Goal: Information Seeking & Learning: Find specific fact

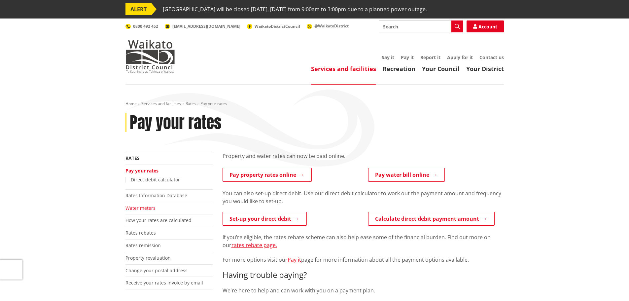
click at [147, 206] on link "Water meters" at bounding box center [141, 208] width 30 height 6
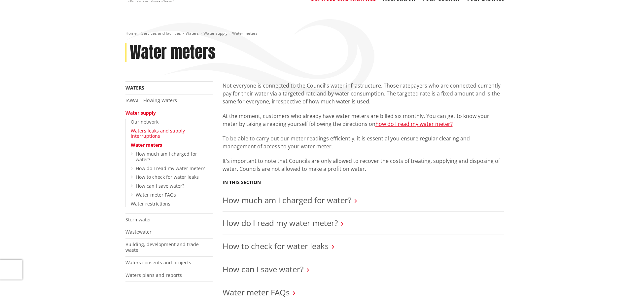
scroll to position [66, 0]
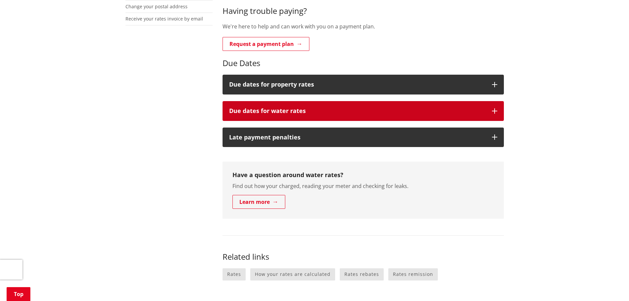
scroll to position [264, 0]
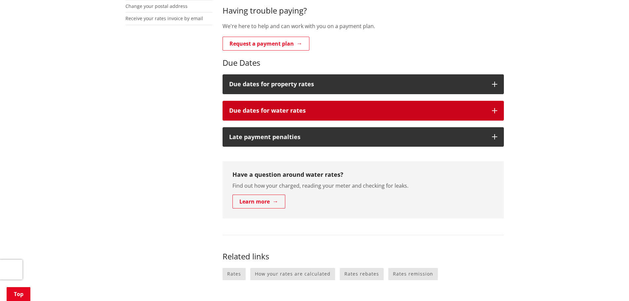
click at [495, 107] on button "Due dates for water rates" at bounding box center [363, 111] width 281 height 20
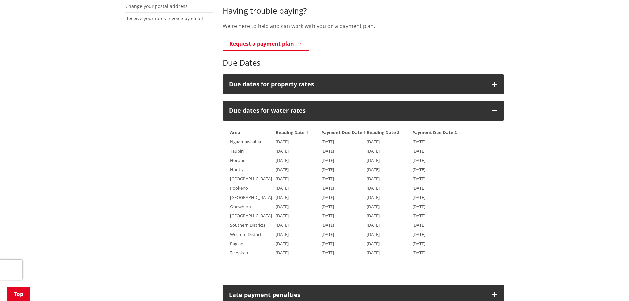
drag, startPoint x: 233, startPoint y: 190, endPoint x: 450, endPoint y: 187, distance: 216.4
click at [450, 187] on tr "Pookeno [DATE] [DATE] [DATE] [DATE]" at bounding box center [343, 187] width 227 height 9
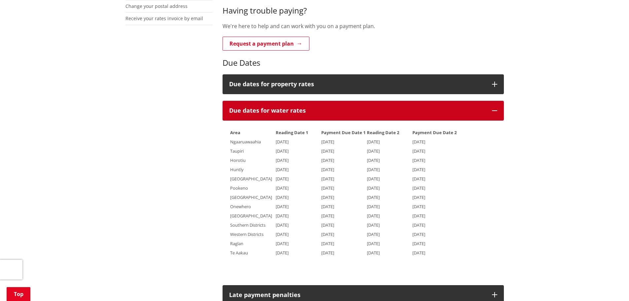
click at [495, 111] on icon "button" at bounding box center [494, 110] width 5 height 5
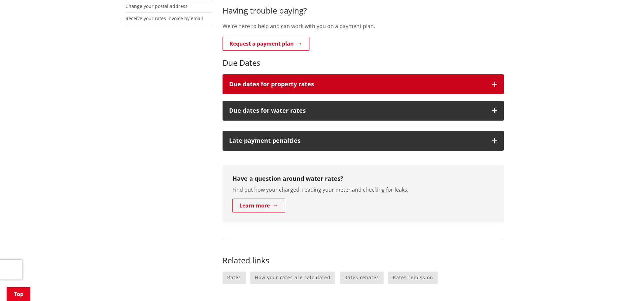
click at [494, 89] on button "Due dates for property rates" at bounding box center [363, 84] width 281 height 20
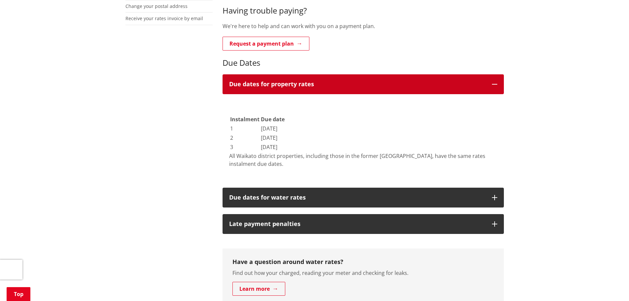
click at [494, 89] on button "Due dates for property rates" at bounding box center [363, 84] width 281 height 20
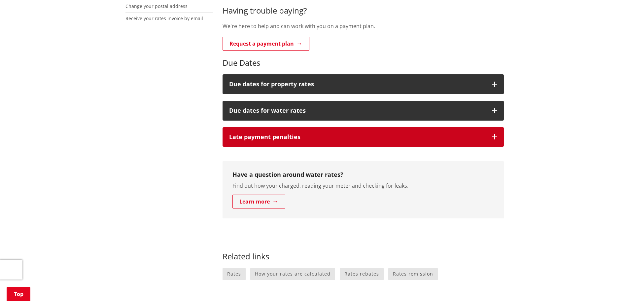
click at [495, 138] on icon "button" at bounding box center [494, 136] width 5 height 5
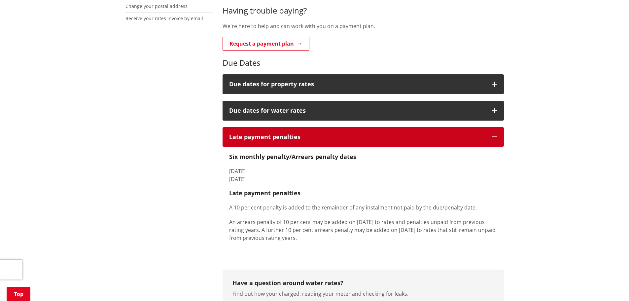
click at [495, 138] on icon "button" at bounding box center [494, 136] width 5 height 5
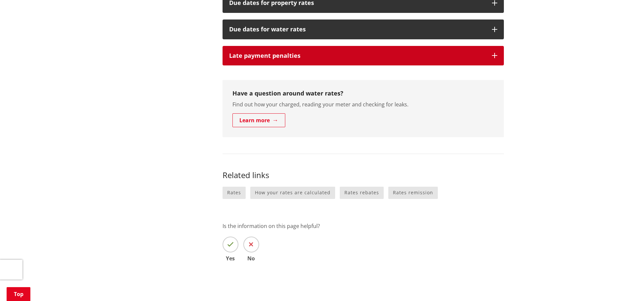
scroll to position [330, 0]
